Goal: Use online tool/utility: Utilize a website feature to perform a specific function

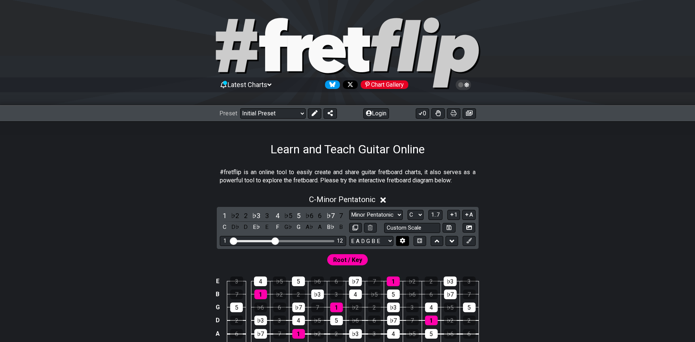
click at [404, 245] on button at bounding box center [402, 241] width 13 height 10
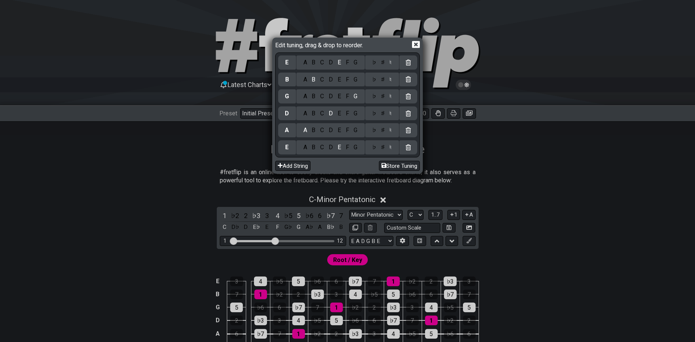
click at [412, 47] on icon at bounding box center [416, 44] width 8 height 7
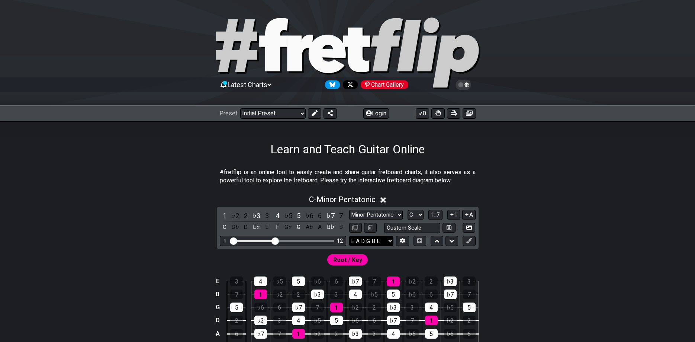
click at [349, 236] on select "E A D G B E E A D G B E E A D G B E B E A D F♯ B A D G C E A D A D G B E E♭ A♭ …" at bounding box center [371, 241] width 44 height 10
select select "C G C F A D"
click option "C G C F A D" at bounding box center [0, 0] width 0 height 0
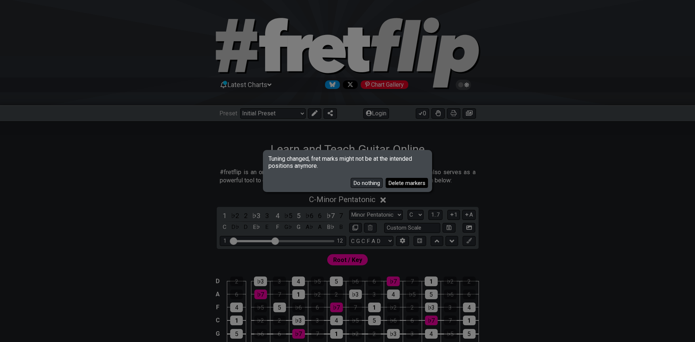
click at [388, 184] on button "Delete markers" at bounding box center [407, 183] width 42 height 10
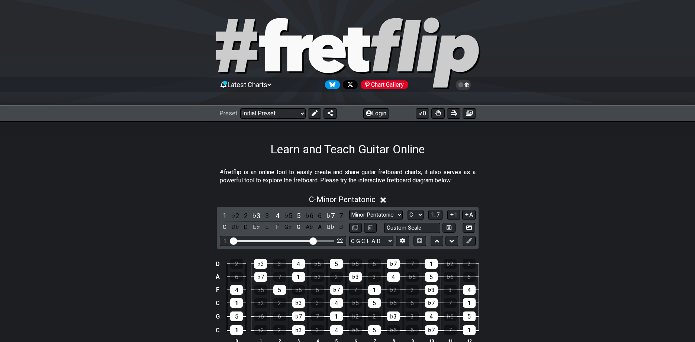
drag, startPoint x: 277, startPoint y: 239, endPoint x: 313, endPoint y: 243, distance: 36.3
click at [313, 240] on input "Visible fret range" at bounding box center [283, 240] width 106 height 0
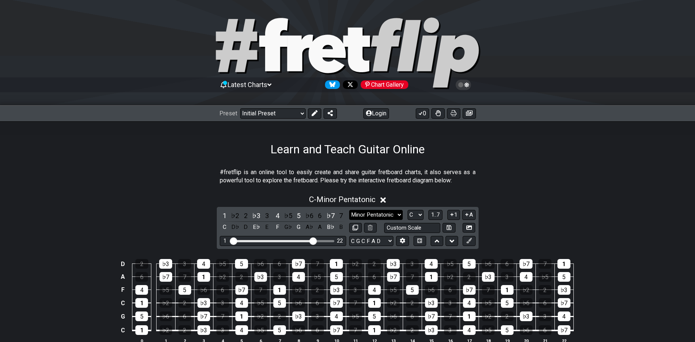
click at [349, 210] on select "Minor Pentatonic Click to edit Minor Pentatonic Major Pentatonic Minor Blues Ma…" at bounding box center [376, 215] width 54 height 10
select select "Minor / Aeolian"
click option "Minor / Aeolian" at bounding box center [0, 0] width 0 height 0
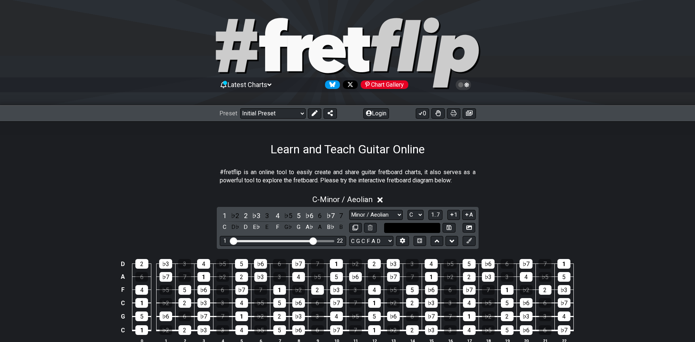
click at [402, 229] on input "text" at bounding box center [412, 228] width 57 height 10
type input "Custom Scale"
click at [408, 210] on select "A♭ A A♯ B♭ B C C♯ D♭ D D♯ E♭ E F F♯ G♭ G G♯" at bounding box center [416, 215] width 16 height 10
select select "G"
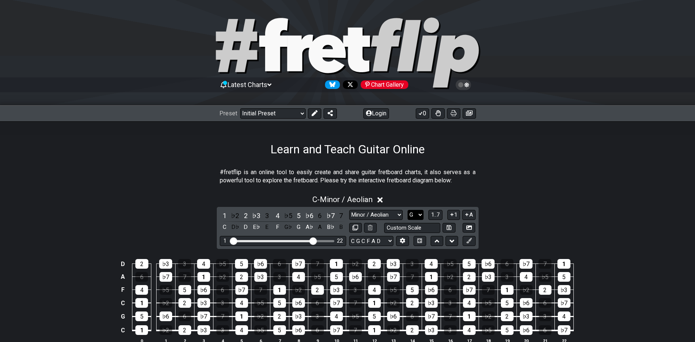
click option "G" at bounding box center [0, 0] width 0 height 0
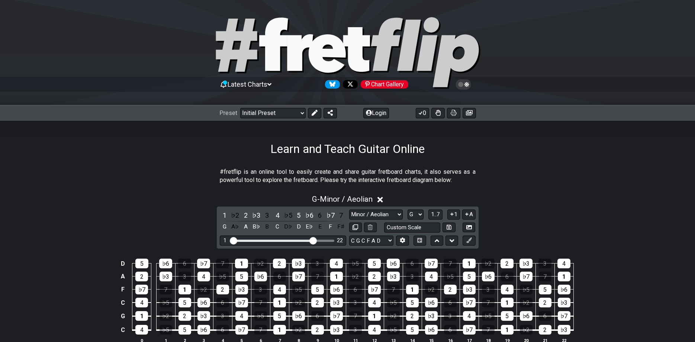
scroll to position [38, 0]
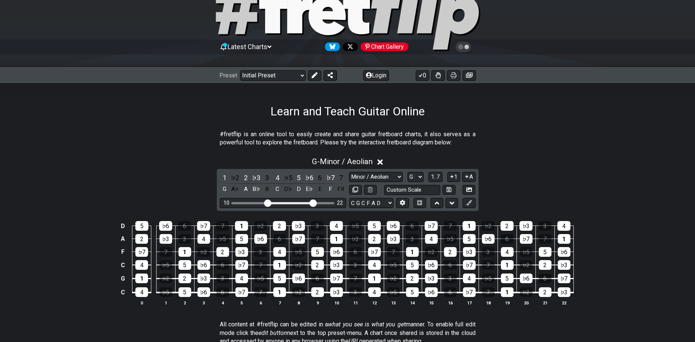
drag, startPoint x: 231, startPoint y: 203, endPoint x: 267, endPoint y: 239, distance: 51.5
click at [267, 202] on input "Visible fret range" at bounding box center [283, 202] width 106 height 0
